Goal: Task Accomplishment & Management: Manage account settings

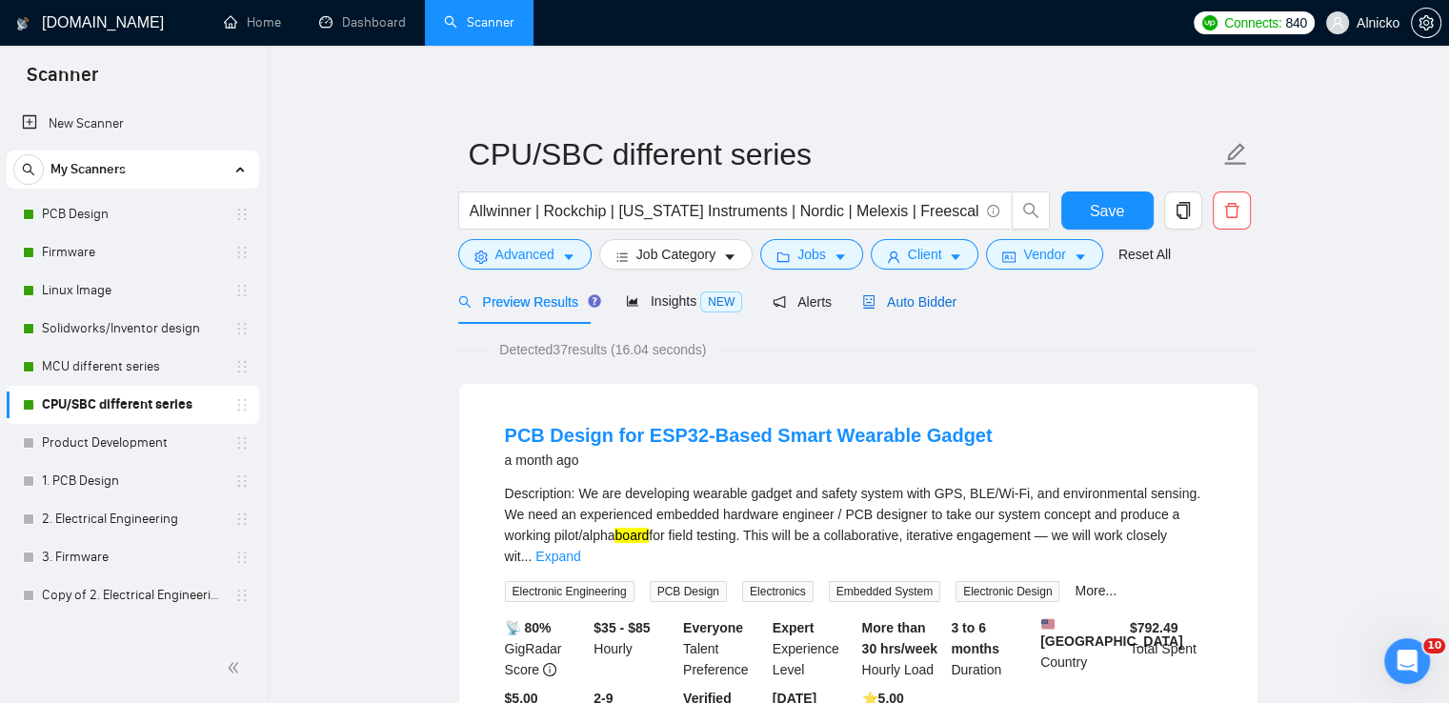
click at [911, 292] on div "Auto Bidder" at bounding box center [909, 302] width 94 height 21
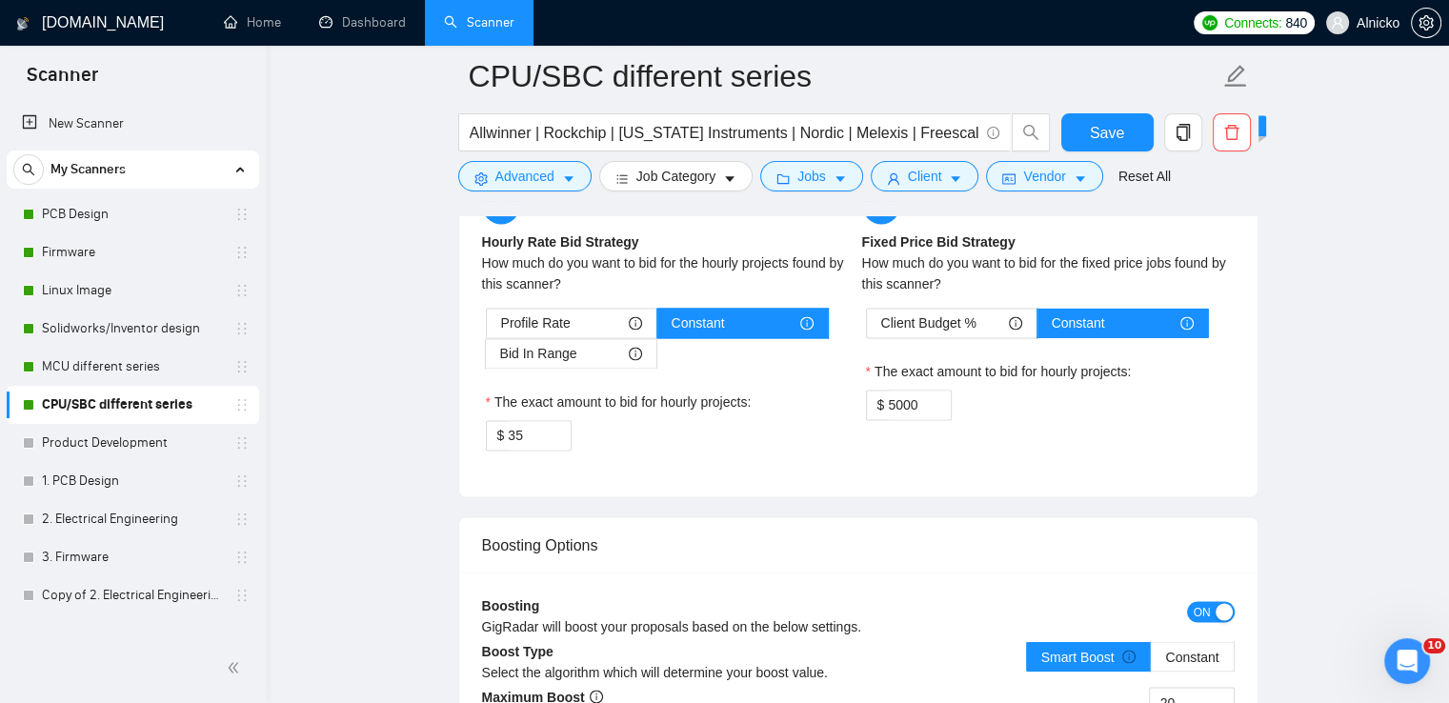
scroll to position [3240, 0]
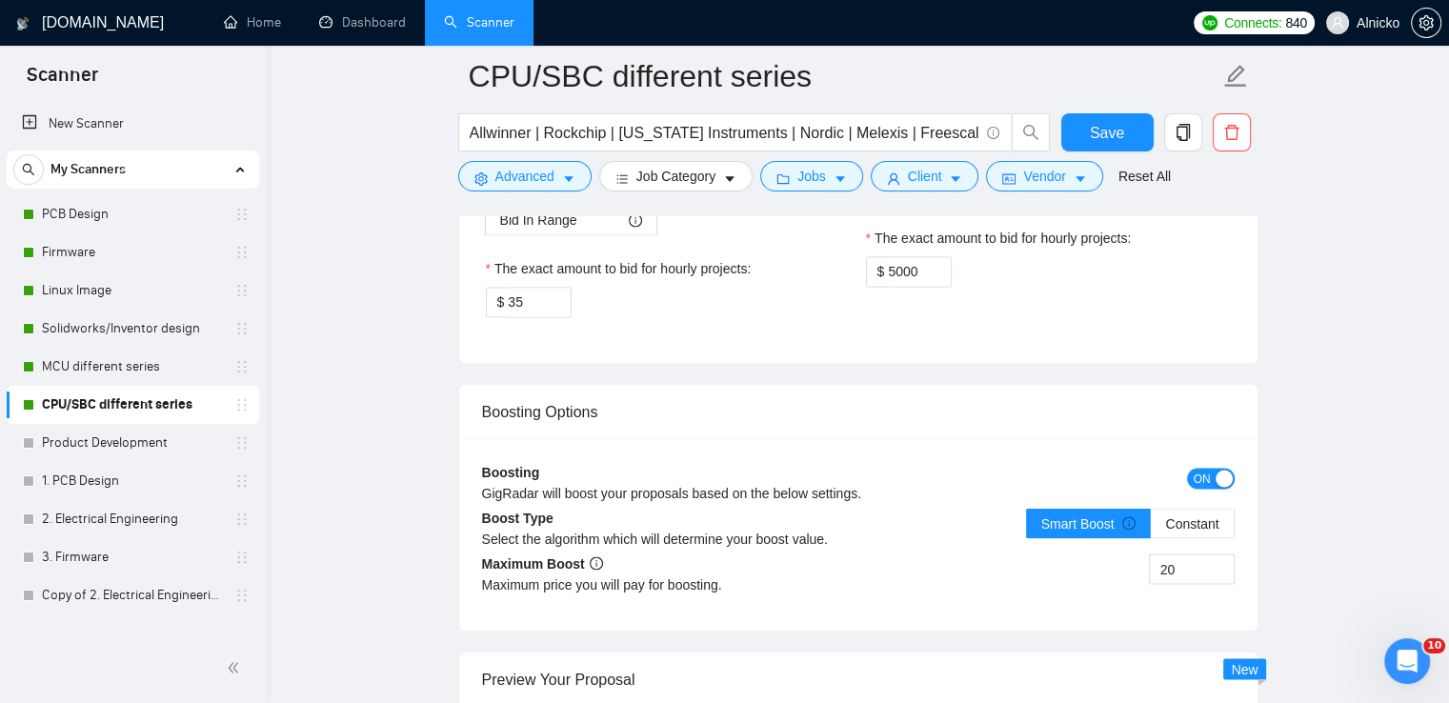
click at [1220, 483] on div "button" at bounding box center [1224, 478] width 17 height 17
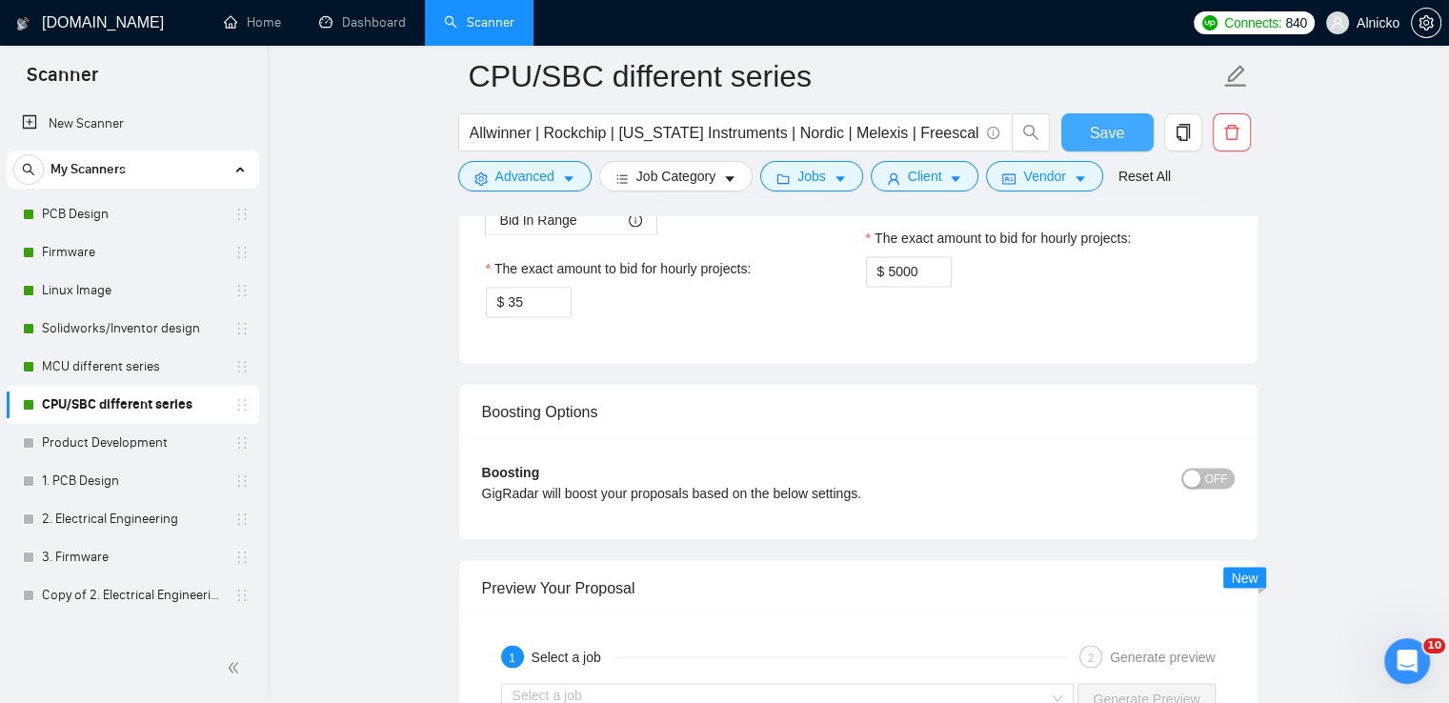
click at [1105, 139] on span "Save" at bounding box center [1107, 133] width 34 height 24
click at [123, 375] on link "MCU different series" at bounding box center [132, 367] width 181 height 38
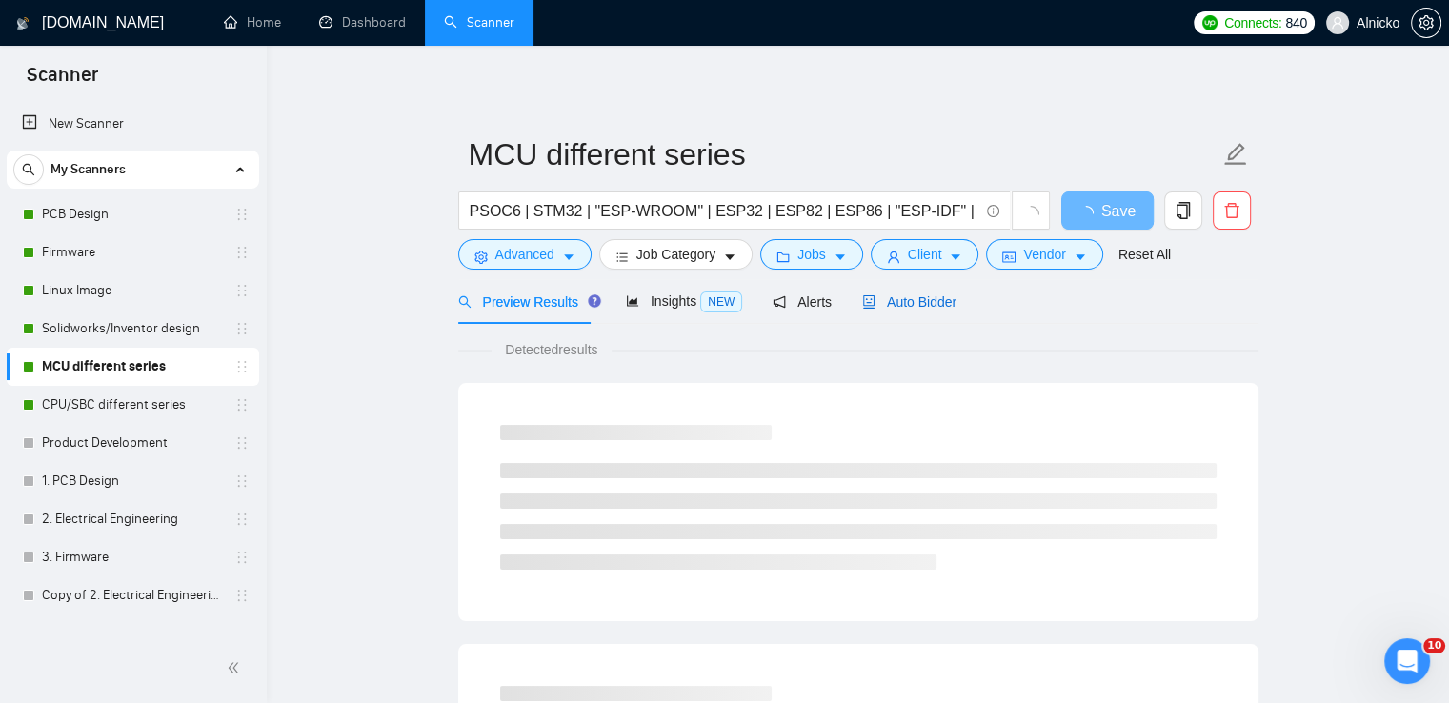
click at [894, 304] on span "Auto Bidder" at bounding box center [909, 301] width 94 height 15
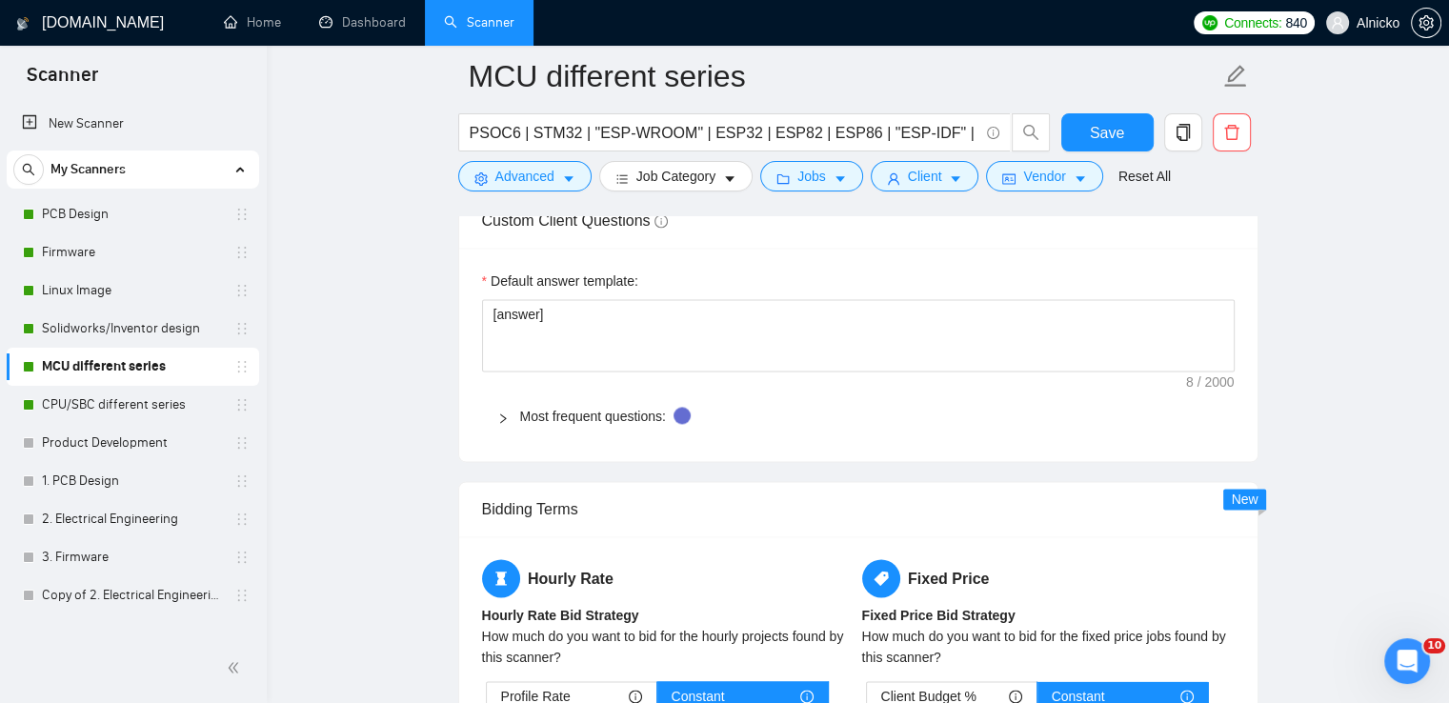
scroll to position [3145, 0]
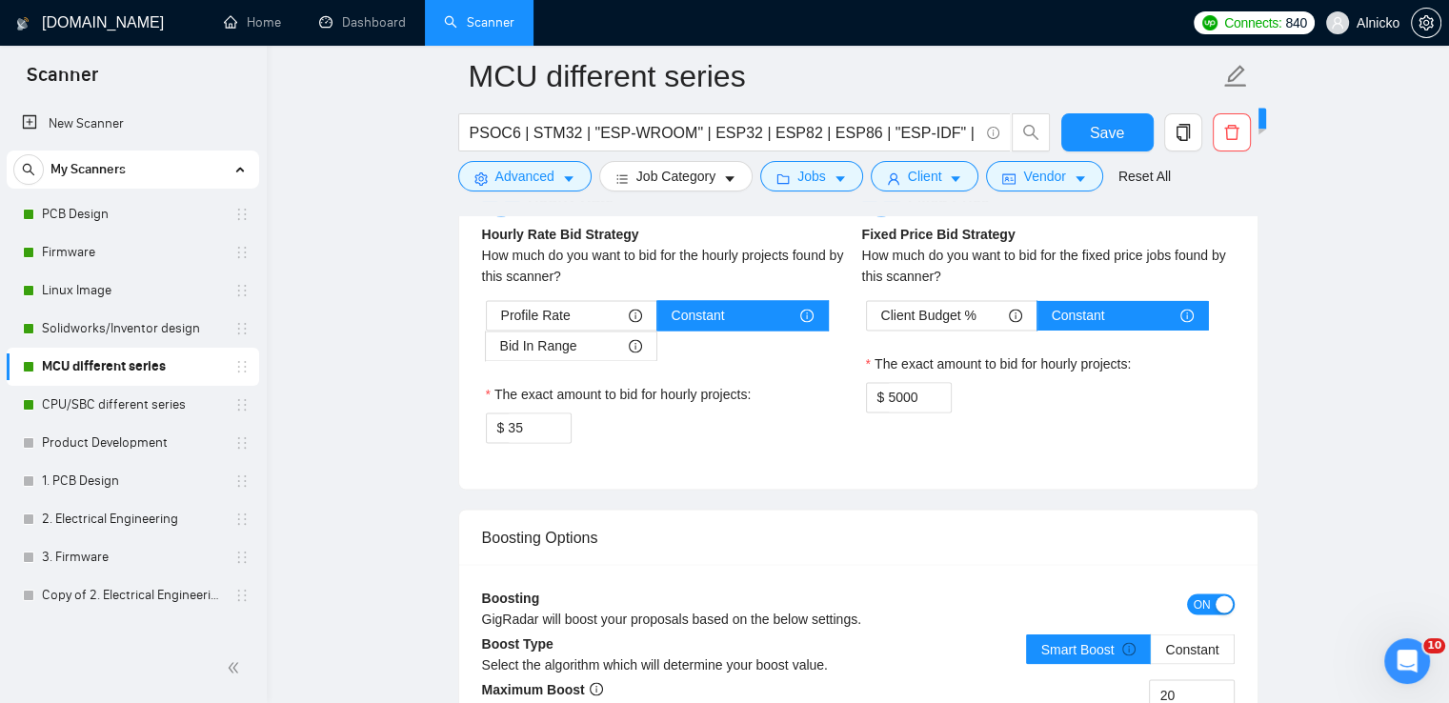
click at [1212, 596] on button "ON" at bounding box center [1211, 604] width 48 height 21
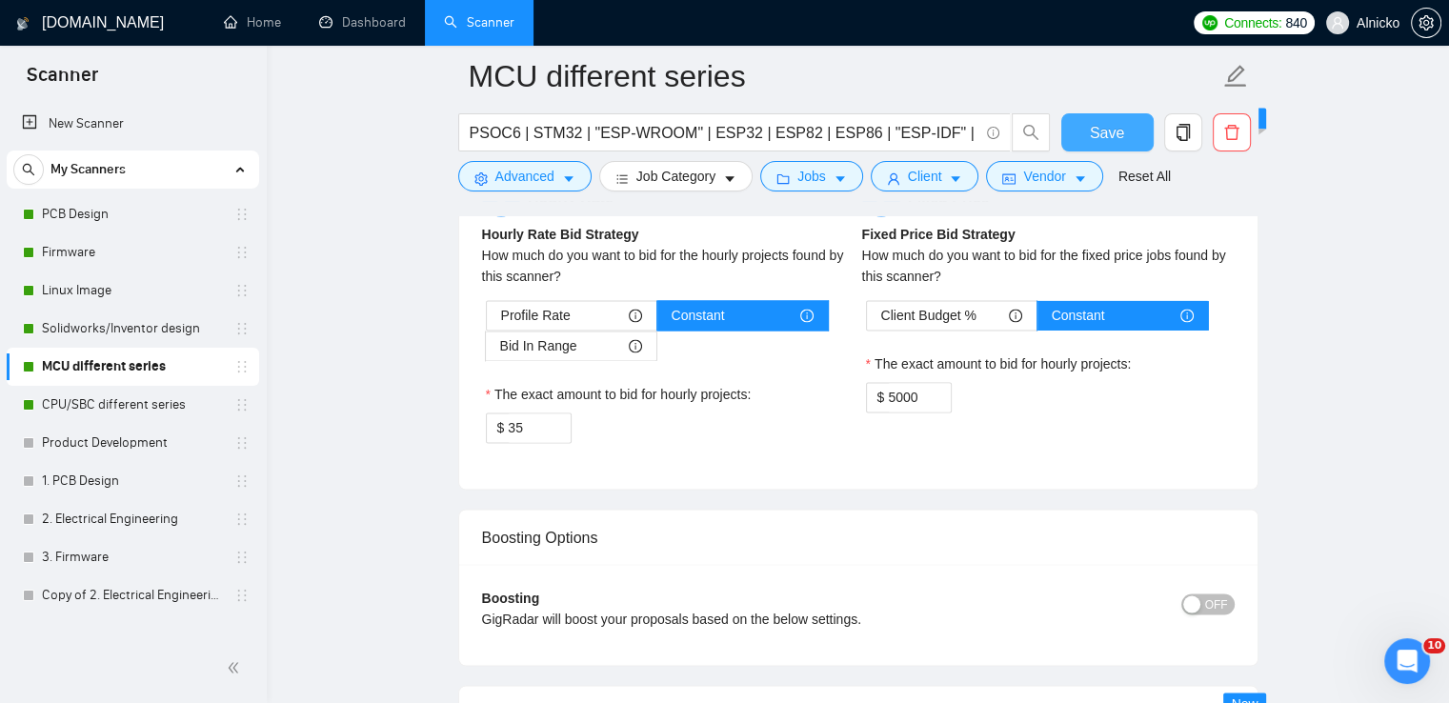
click at [1094, 133] on span "Save" at bounding box center [1107, 133] width 34 height 24
click at [154, 323] on link "Solidworks/Inventor design" at bounding box center [132, 329] width 181 height 38
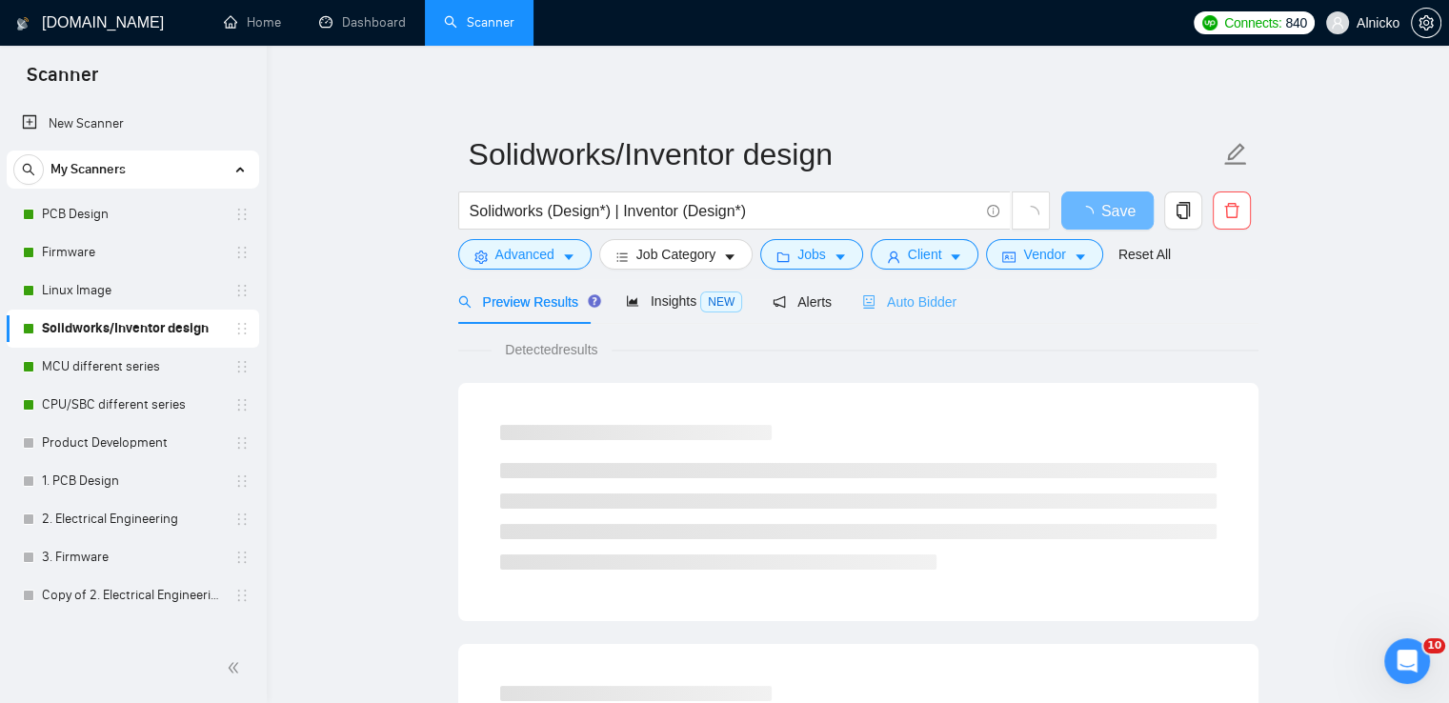
click at [930, 314] on div "Auto Bidder" at bounding box center [909, 301] width 94 height 45
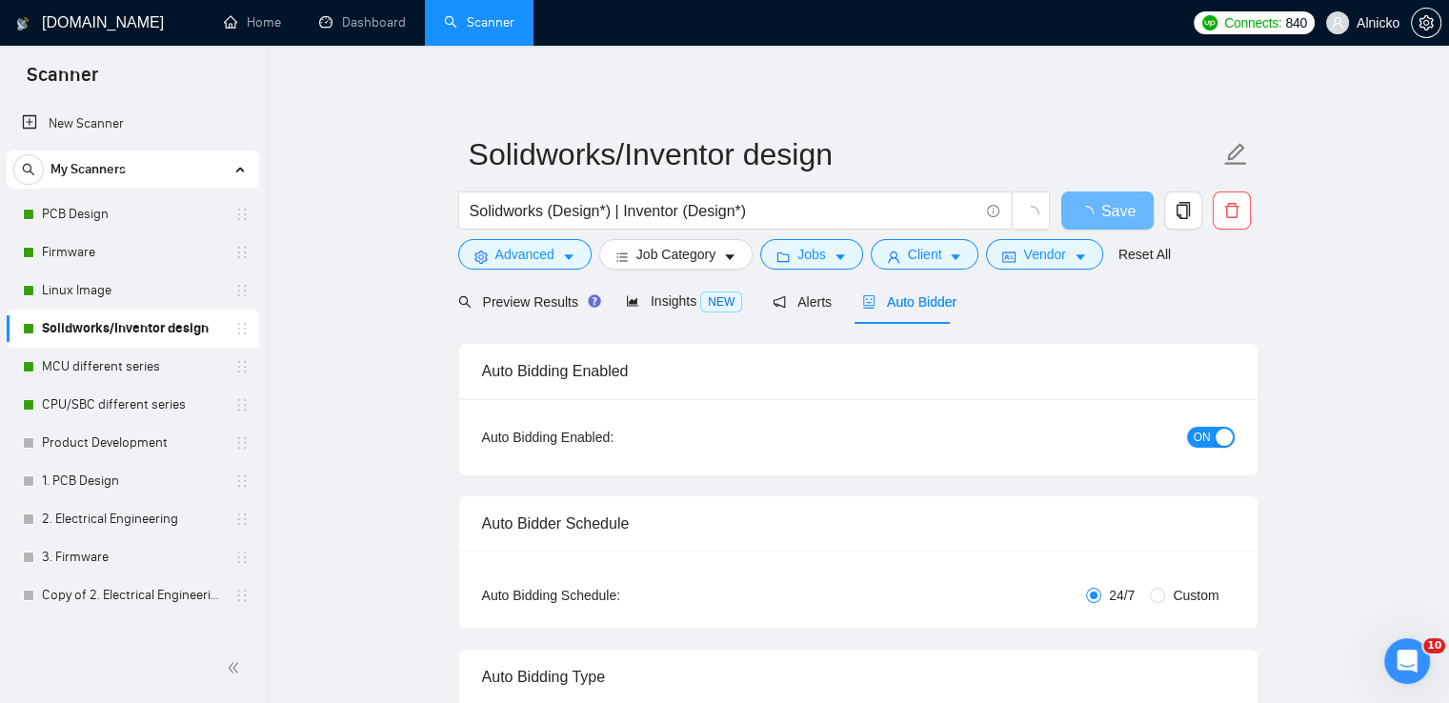
click at [932, 302] on span "Auto Bidder" at bounding box center [909, 301] width 94 height 15
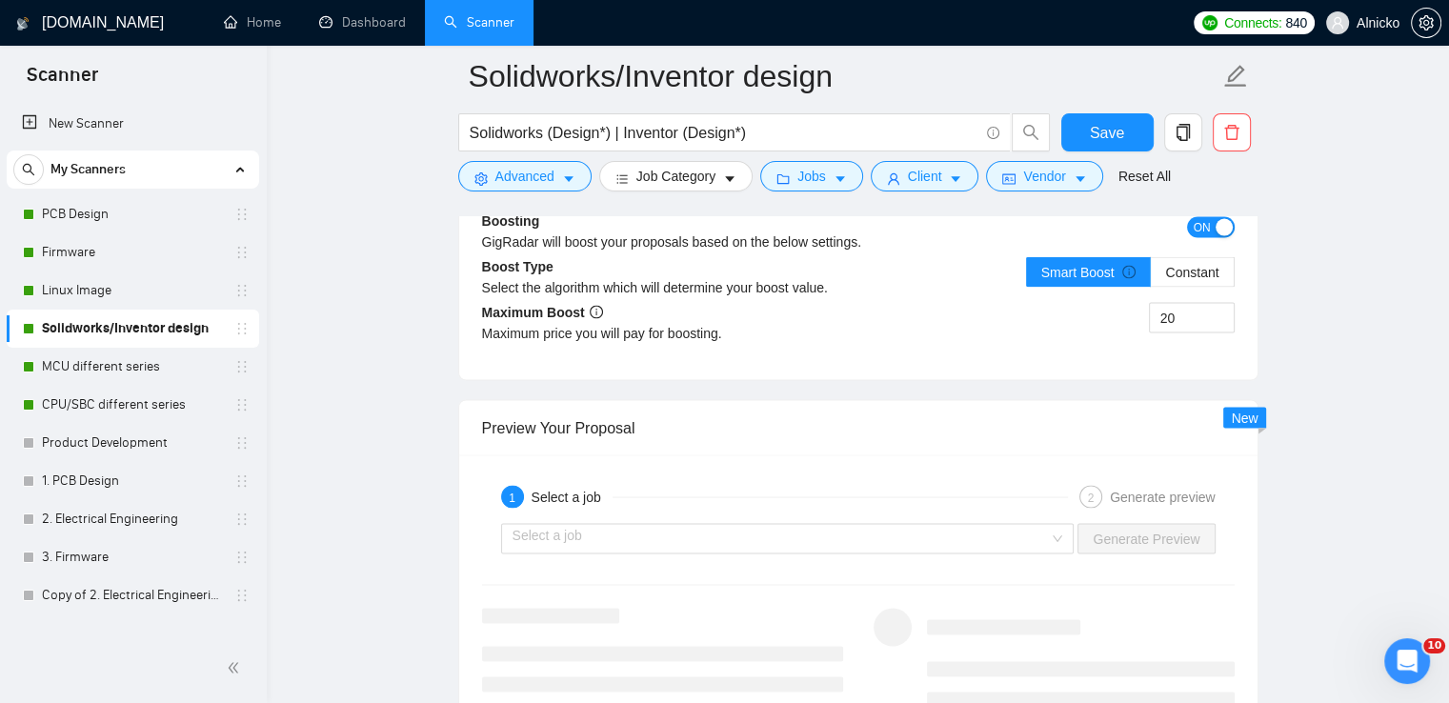
scroll to position [3526, 0]
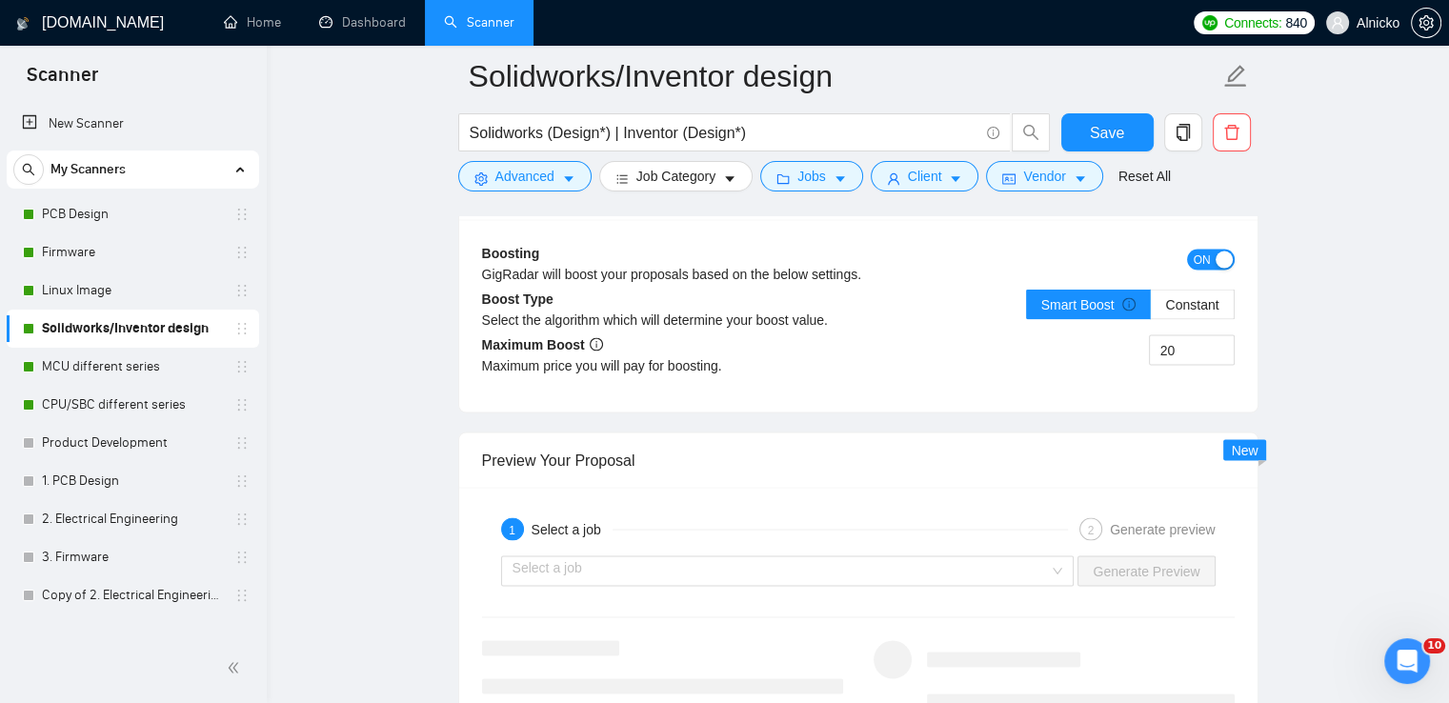
click at [1213, 253] on button "ON" at bounding box center [1211, 259] width 48 height 21
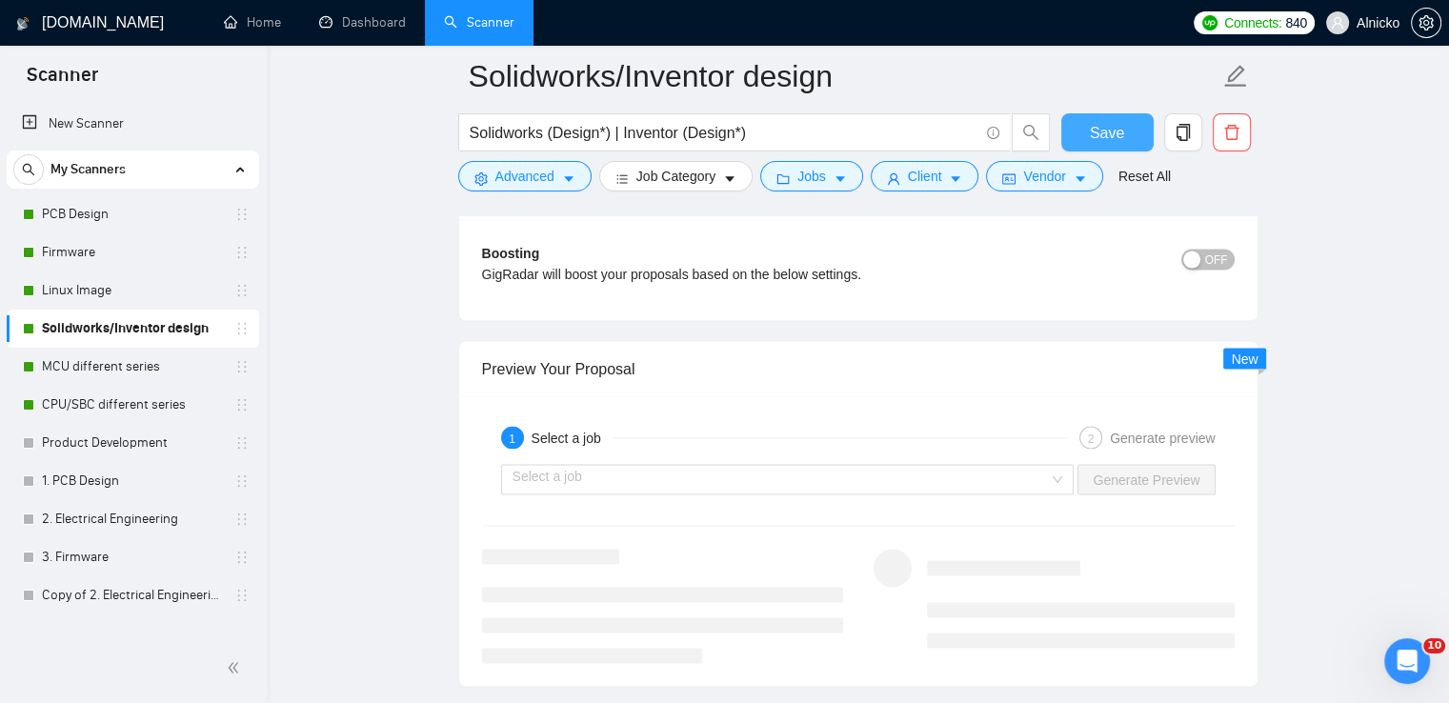
click at [1092, 131] on span "Save" at bounding box center [1107, 133] width 34 height 24
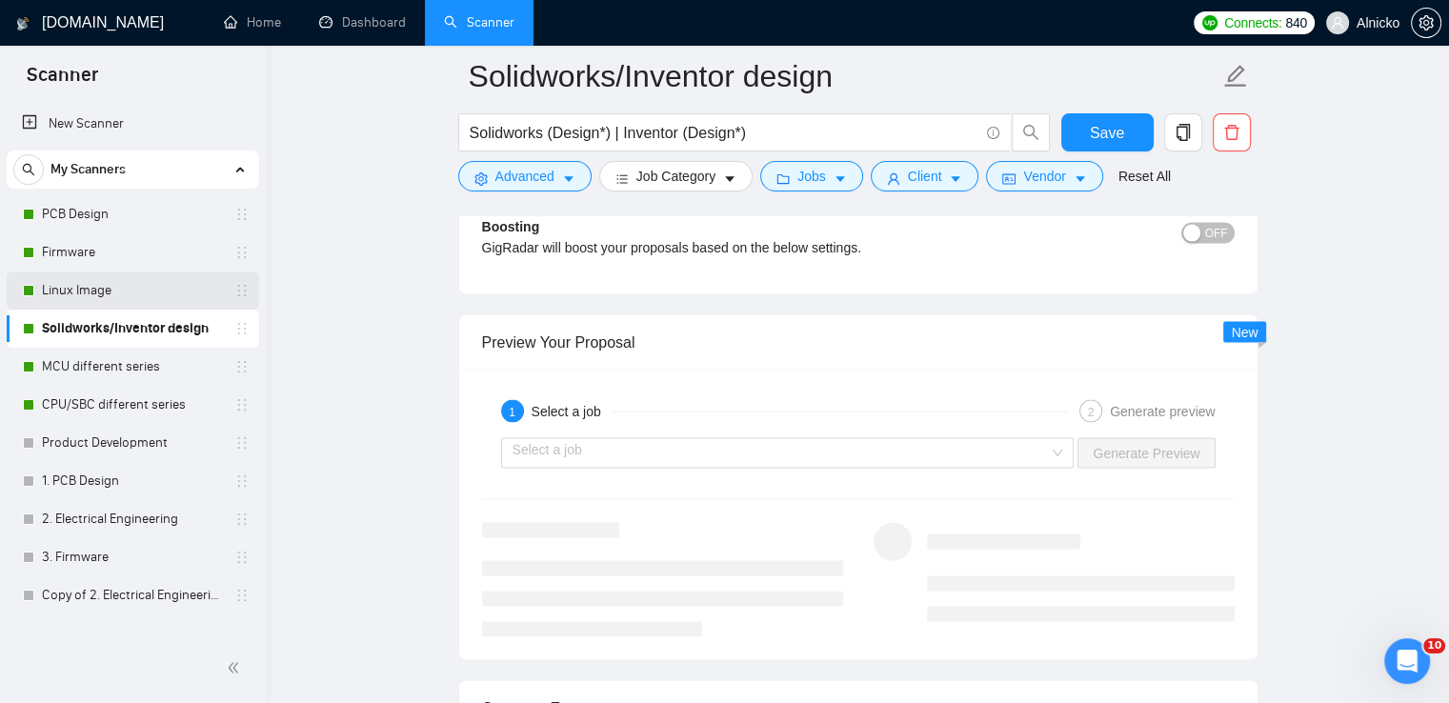
click at [112, 291] on link "Linux Image" at bounding box center [132, 291] width 181 height 38
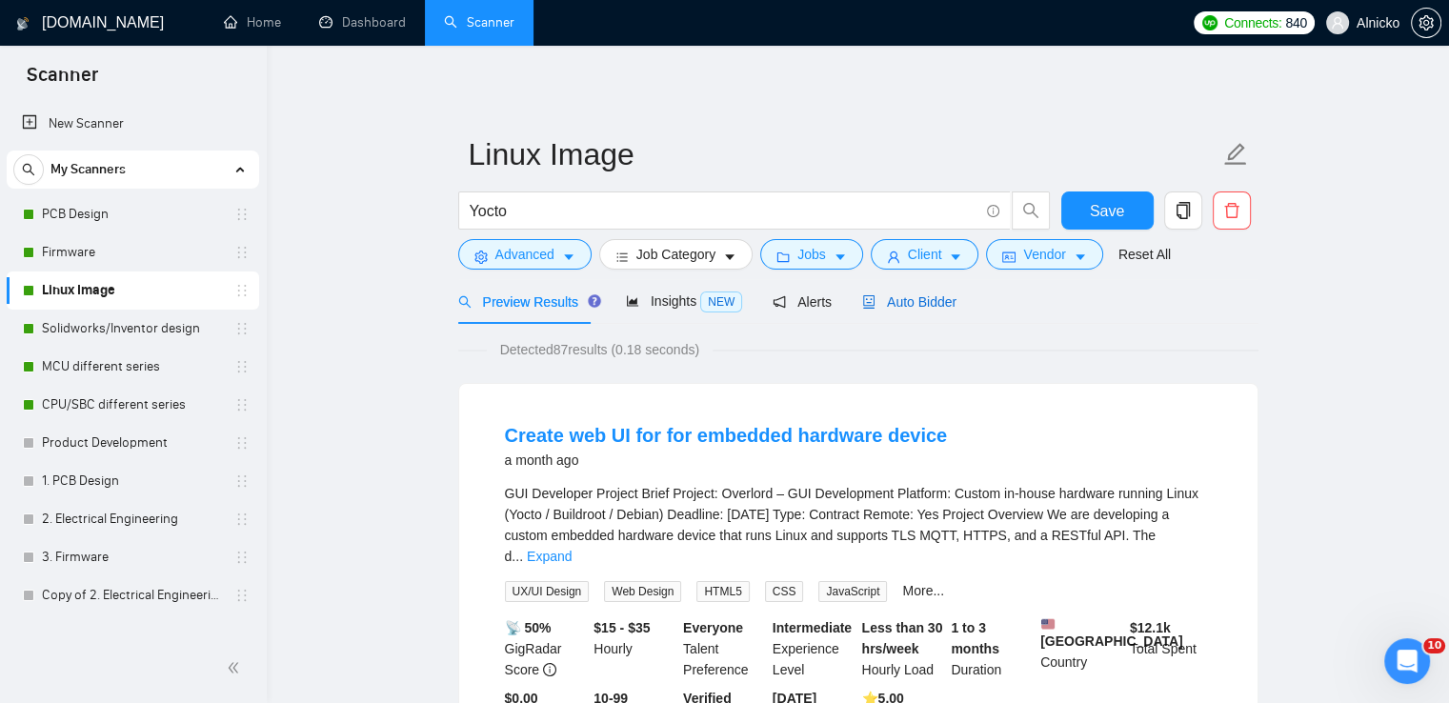
click at [891, 301] on span "Auto Bidder" at bounding box center [909, 301] width 94 height 15
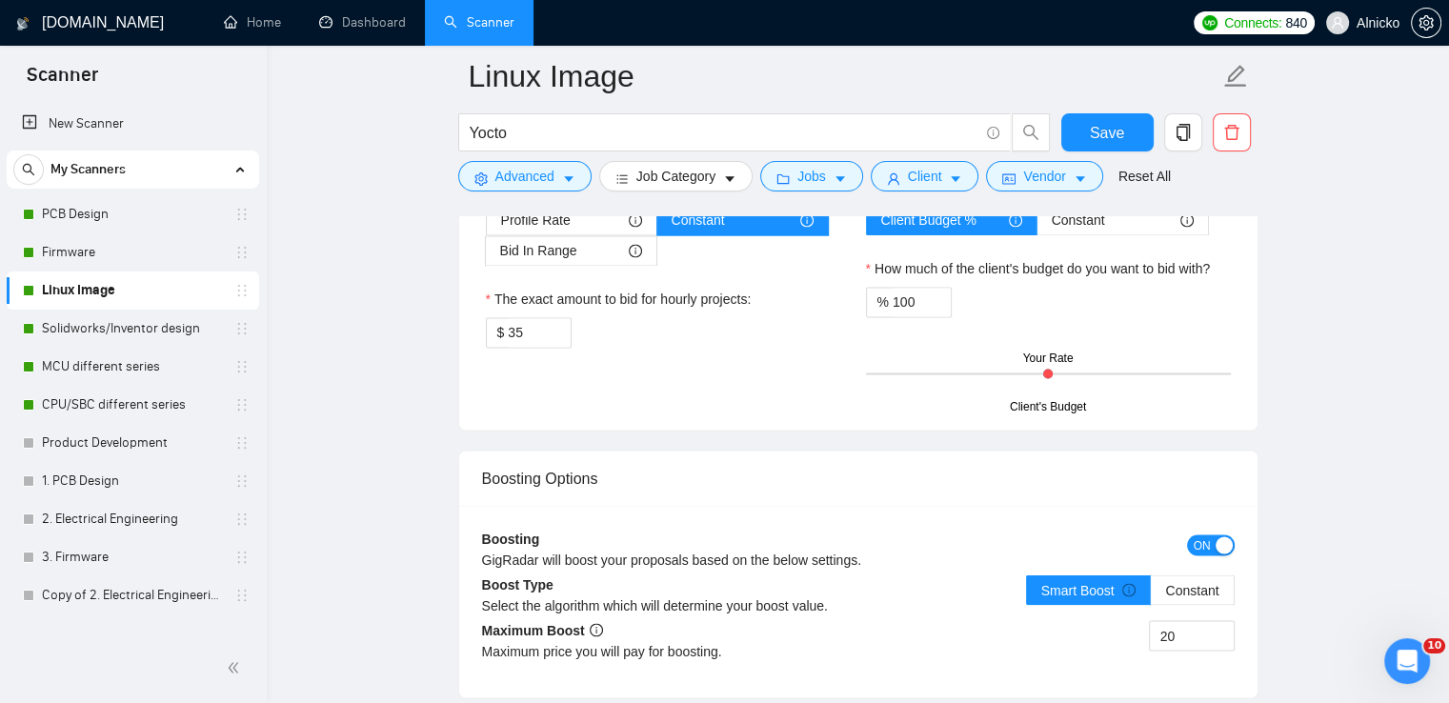
scroll to position [3431, 0]
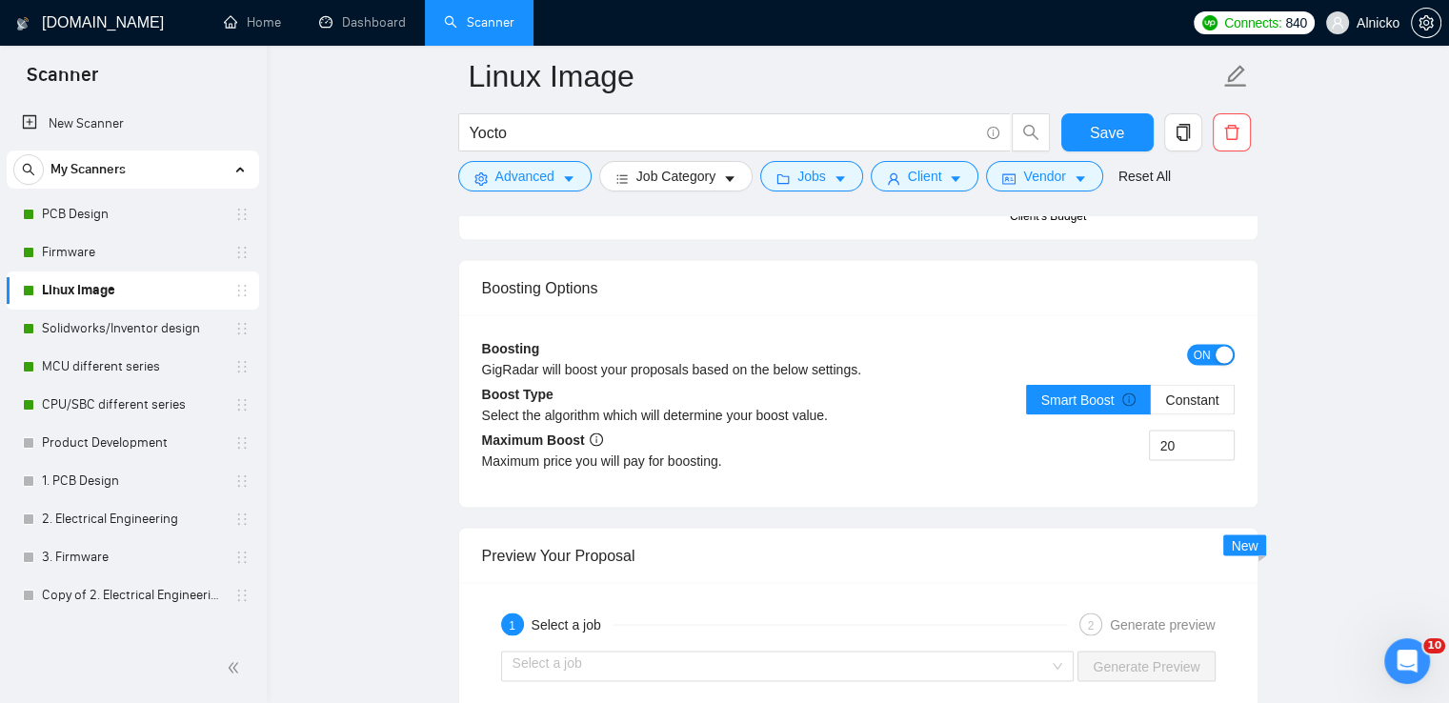
click at [1219, 348] on div "button" at bounding box center [1224, 354] width 17 height 17
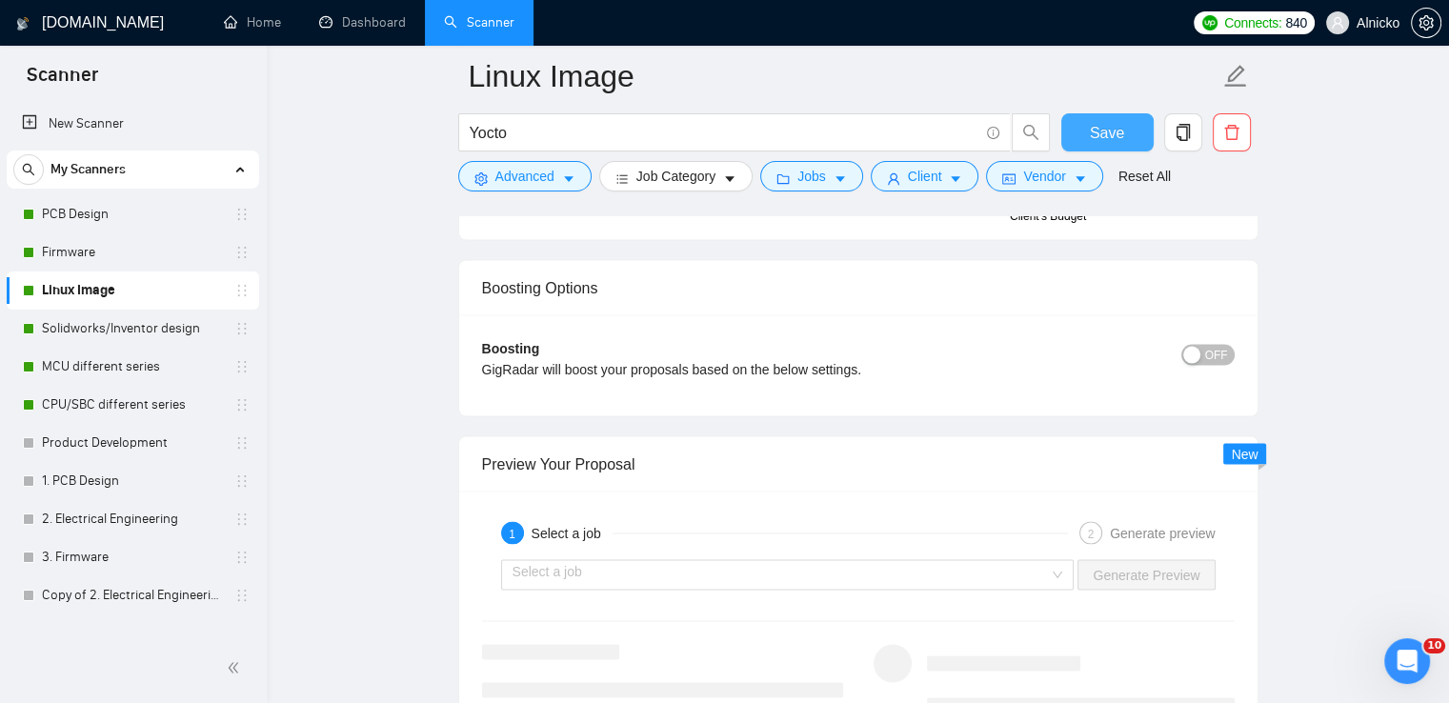
click at [1112, 141] on span "Save" at bounding box center [1107, 133] width 34 height 24
click at [86, 252] on link "Firmware" at bounding box center [132, 252] width 181 height 38
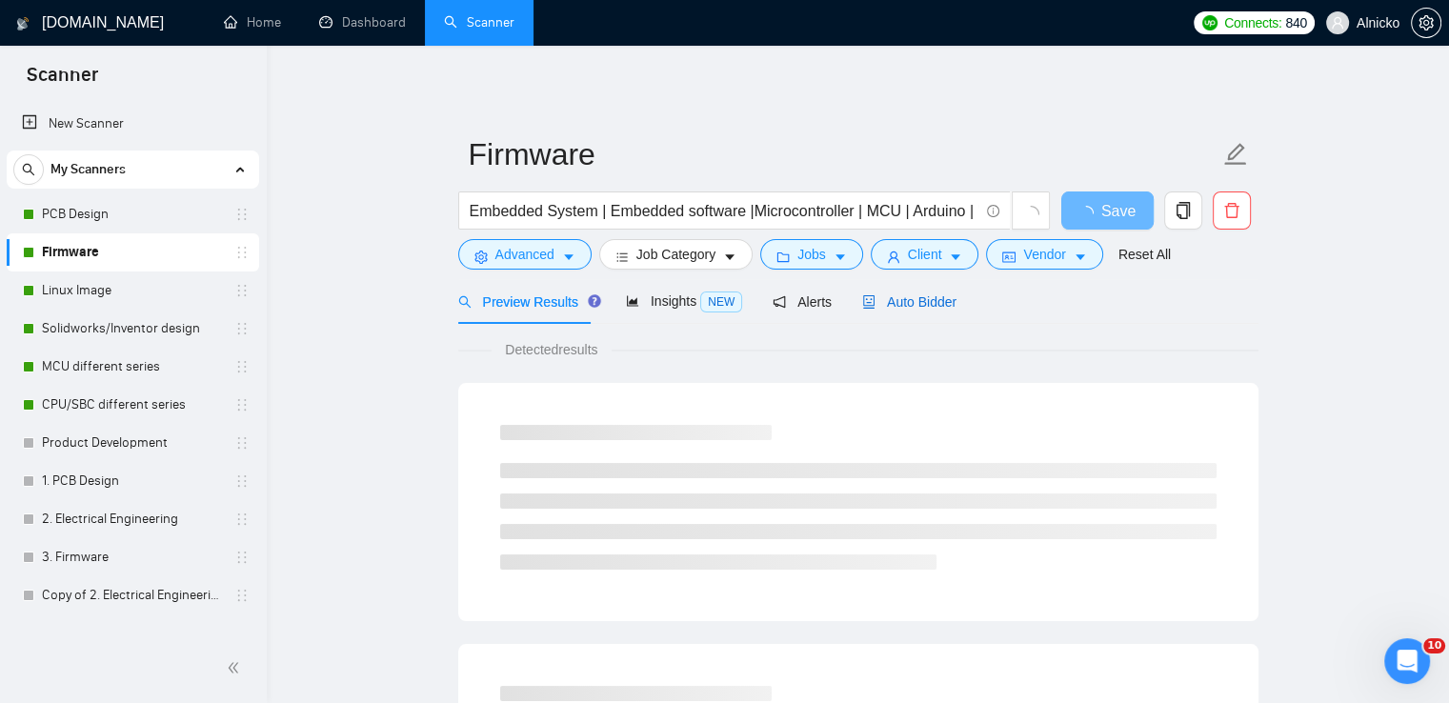
click at [903, 301] on span "Auto Bidder" at bounding box center [909, 301] width 94 height 15
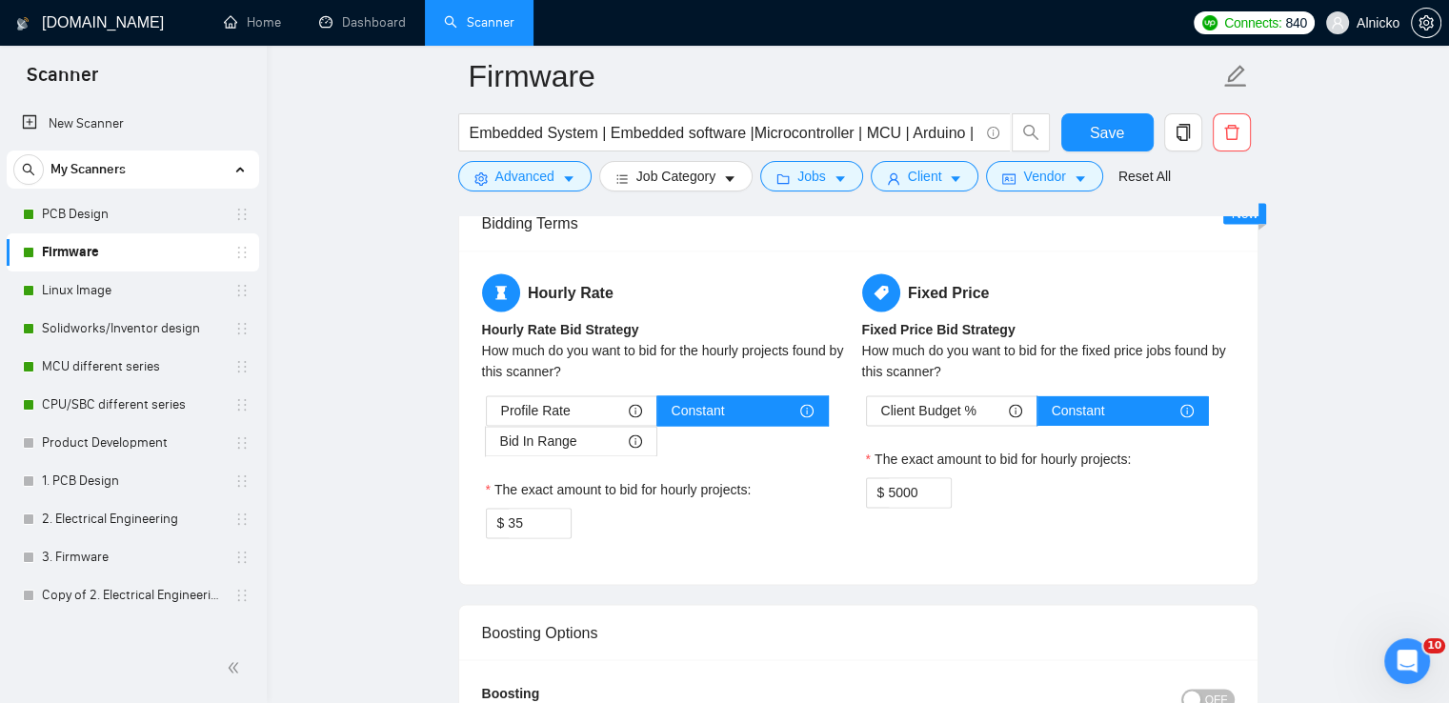
scroll to position [3335, 0]
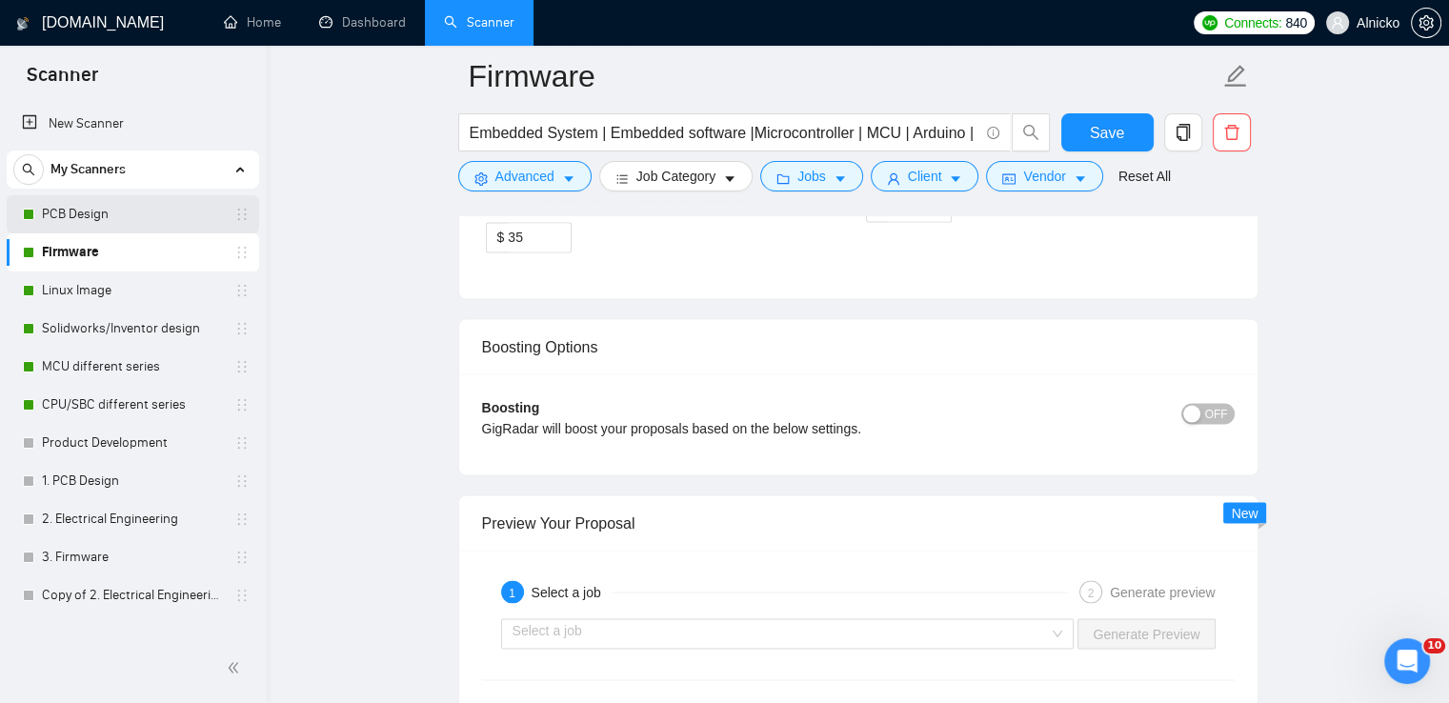
click at [111, 222] on link "PCB Design" at bounding box center [132, 214] width 181 height 38
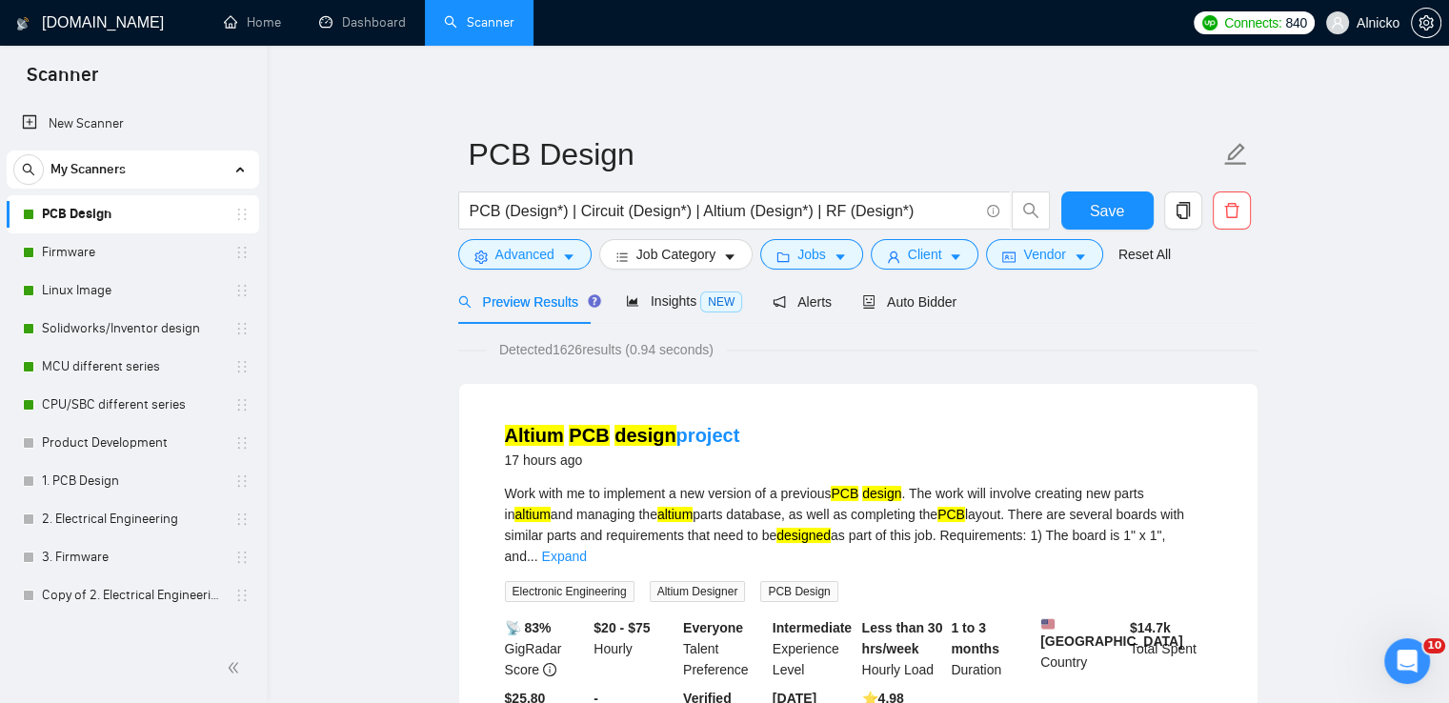
click at [147, 218] on link "PCB Design" at bounding box center [132, 214] width 181 height 38
click at [936, 299] on span "Auto Bidder" at bounding box center [909, 301] width 94 height 15
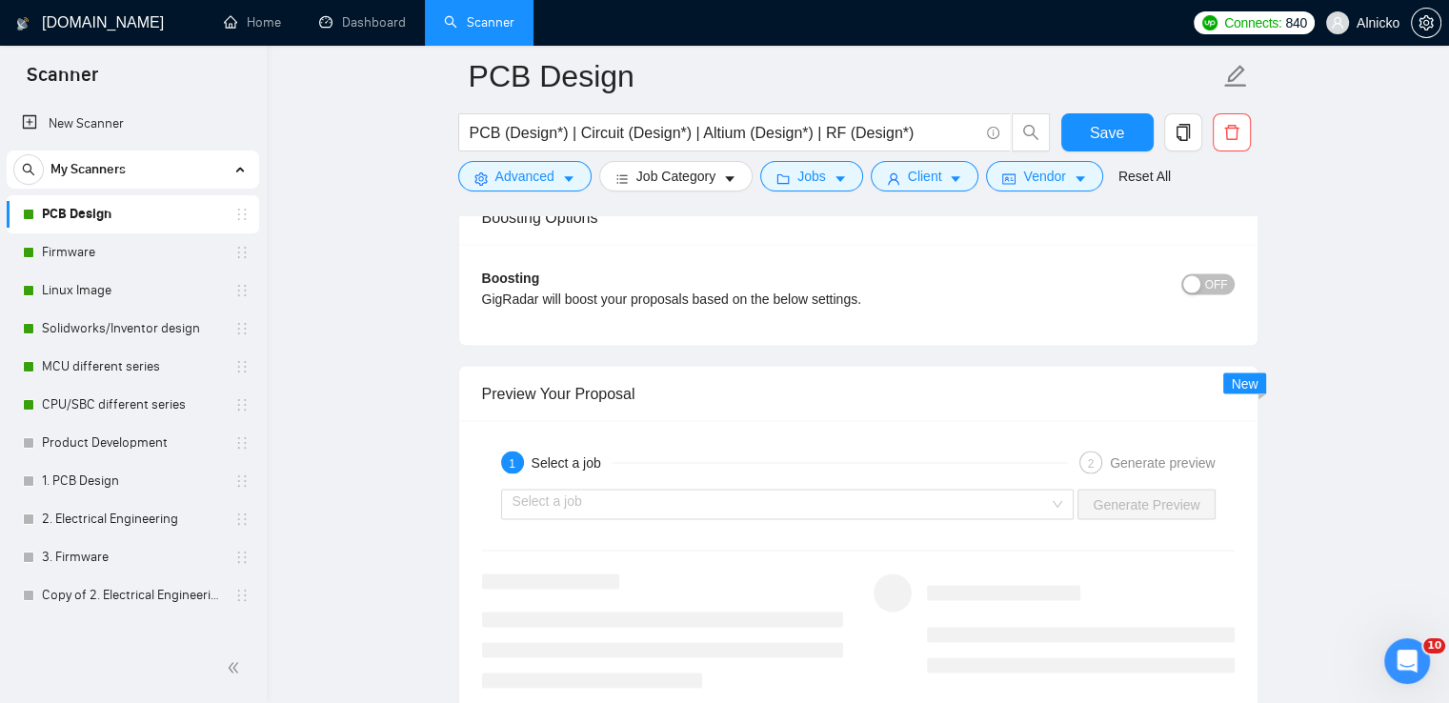
scroll to position [3526, 0]
